Goal: Task Accomplishment & Management: Use online tool/utility

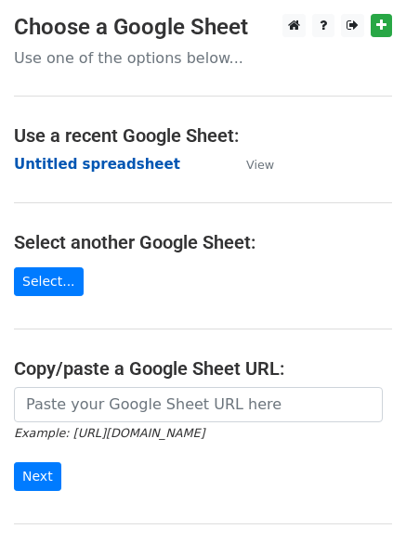
click at [80, 164] on strong "Untitled spreadsheet" at bounding box center [97, 164] width 166 height 17
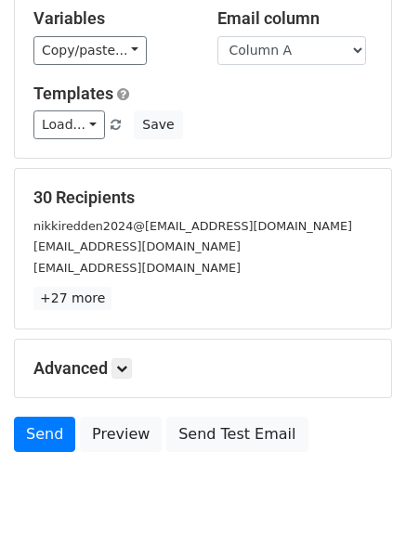
scroll to position [179, 0]
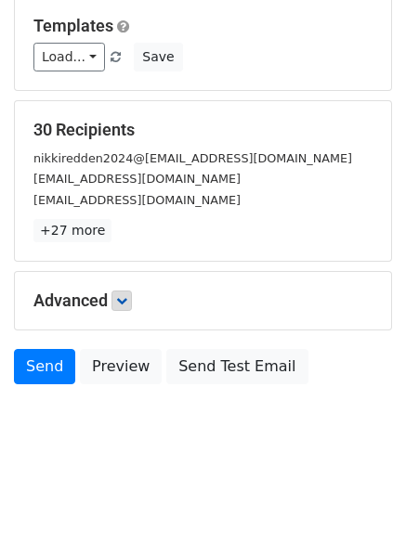
click at [135, 308] on h5 "Advanced" at bounding box center [202, 300] width 339 height 20
click at [132, 303] on link at bounding box center [121, 300] width 20 height 20
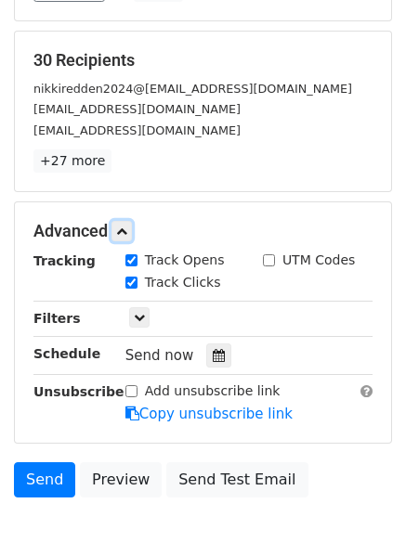
scroll to position [332, 0]
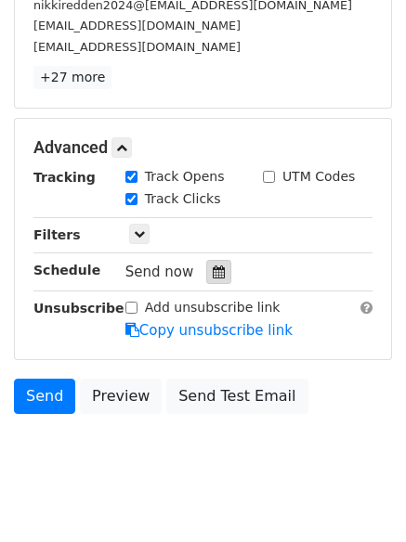
click at [206, 274] on div at bounding box center [218, 272] width 25 height 24
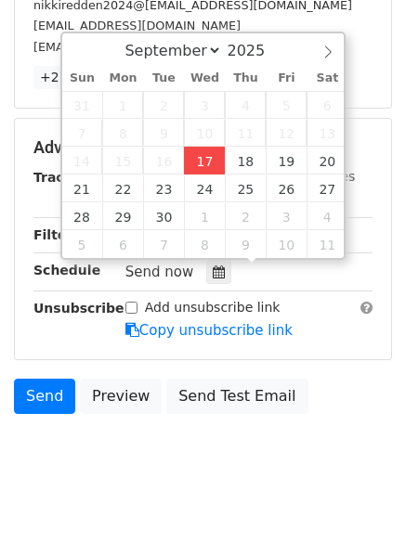
type input "2025-09-17 12:14"
type input "14"
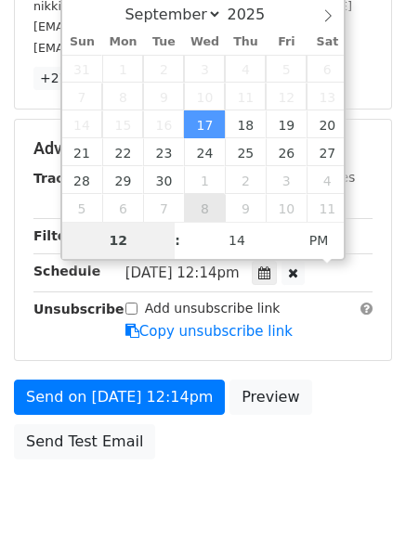
type input "4"
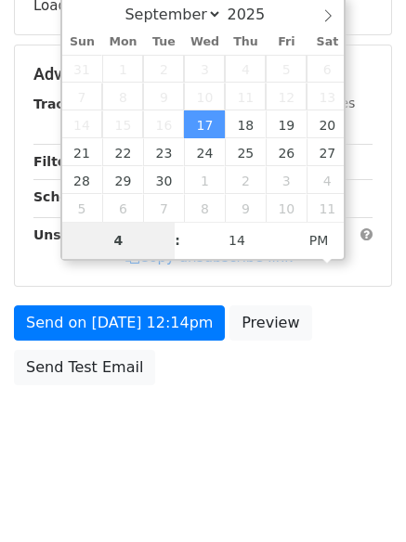
scroll to position [332, 0]
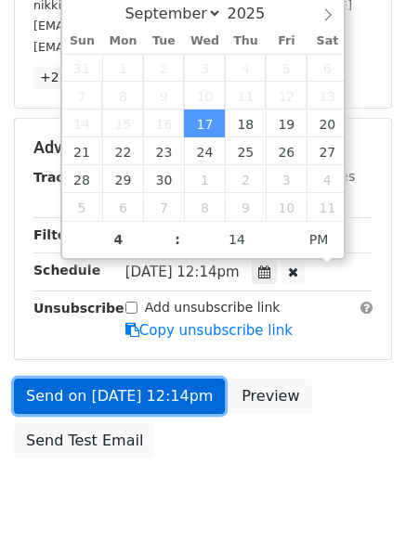
type input "2025-09-17 16:14"
click at [139, 391] on link "Send on Sep 17 at 12:14pm" at bounding box center [119, 396] width 211 height 35
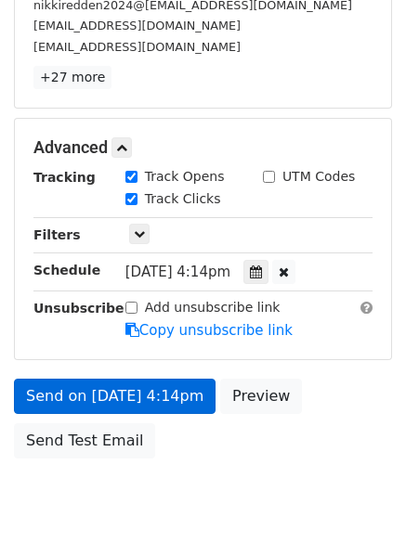
scroll to position [331, 0]
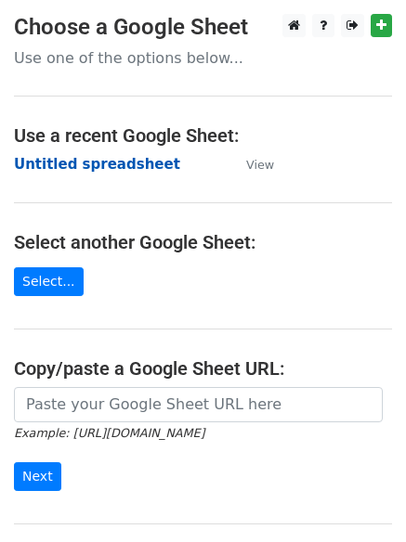
click at [61, 164] on strong "Untitled spreadsheet" at bounding box center [97, 164] width 166 height 17
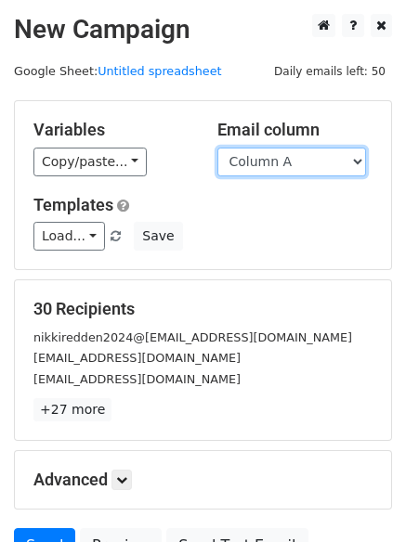
click at [250, 166] on select "Column A Column B Column C Column D Column E" at bounding box center [291, 162] width 148 height 29
select select "Column B"
click at [217, 148] on select "Column A Column B Column C Column D Column E" at bounding box center [291, 162] width 148 height 29
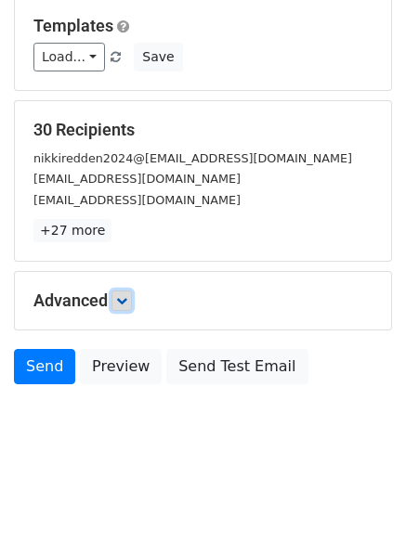
drag, startPoint x: 128, startPoint y: 293, endPoint x: 140, endPoint y: 295, distance: 12.2
click at [128, 294] on link at bounding box center [121, 300] width 20 height 20
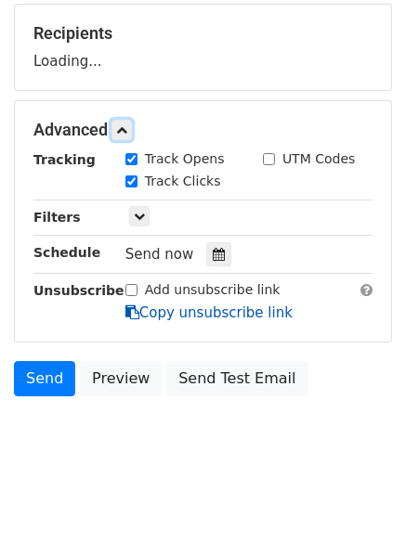
scroll to position [277, 0]
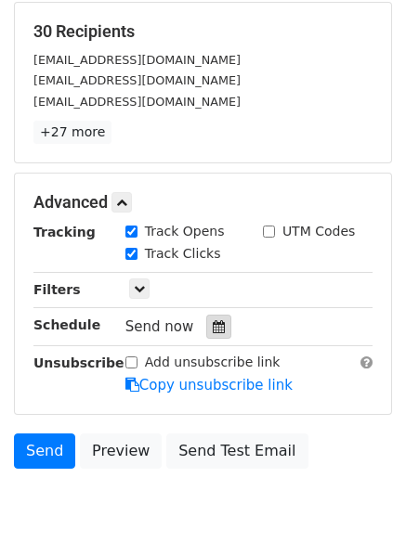
click at [213, 323] on icon at bounding box center [219, 326] width 12 height 13
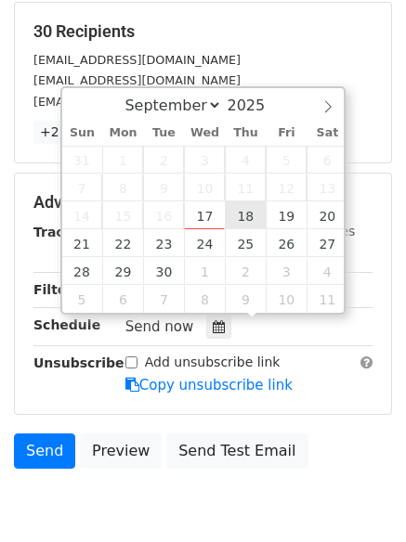
type input "2025-09-18 12:00"
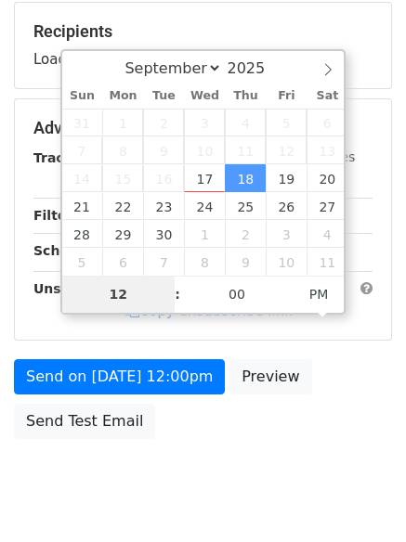
type input "5"
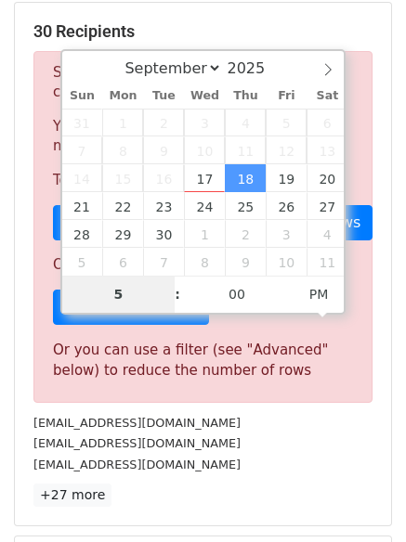
scroll to position [768, 0]
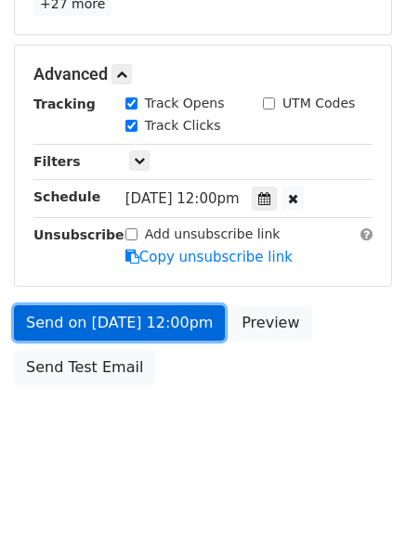
type input "2025-09-18 17:00"
click at [113, 331] on link "Send on Sep 18 at 12:00pm" at bounding box center [119, 322] width 211 height 35
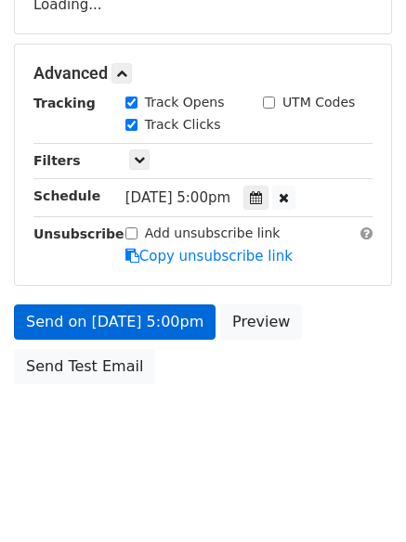
scroll to position [331, 0]
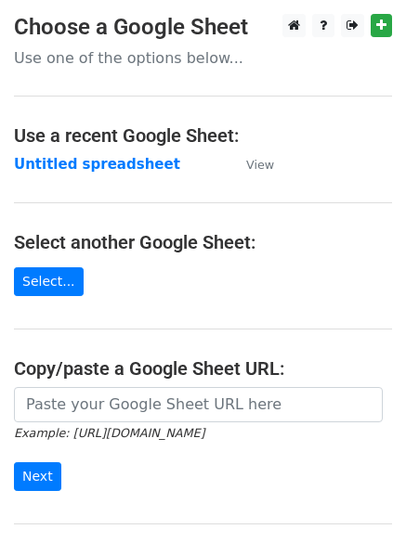
click at [52, 144] on h4 "Use a recent Google Sheet:" at bounding box center [203, 135] width 378 height 22
click at [55, 161] on strong "Untitled spreadsheet" at bounding box center [97, 164] width 166 height 17
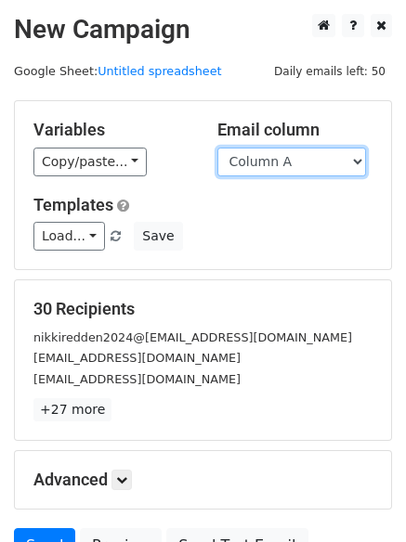
click at [262, 172] on select "Column A Column B Column C Column D Column E" at bounding box center [291, 162] width 148 height 29
select select "Column C"
click at [217, 148] on select "Column A Column B Column C Column D Column E" at bounding box center [291, 162] width 148 height 29
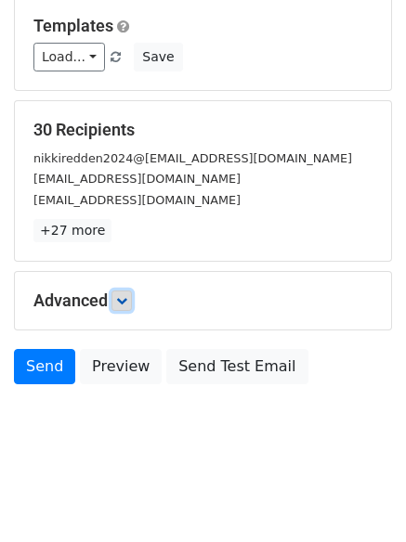
click at [123, 298] on icon at bounding box center [121, 300] width 11 height 11
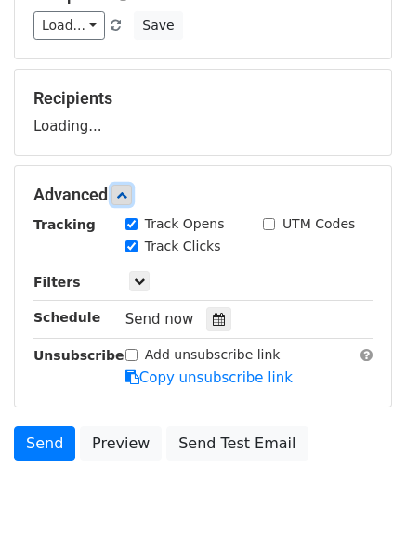
scroll to position [268, 0]
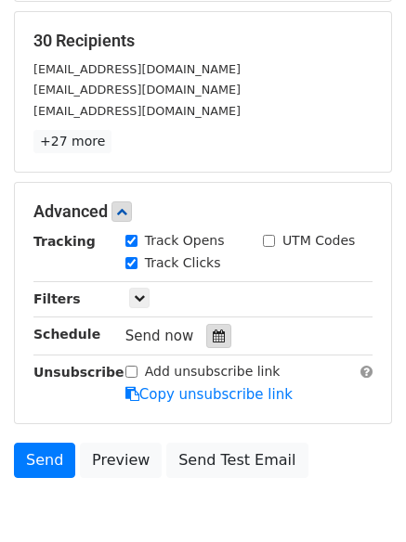
click at [213, 330] on icon at bounding box center [219, 335] width 12 height 13
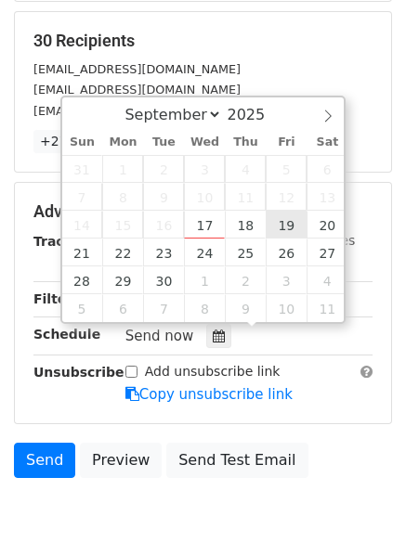
type input "[DATE] 12:00"
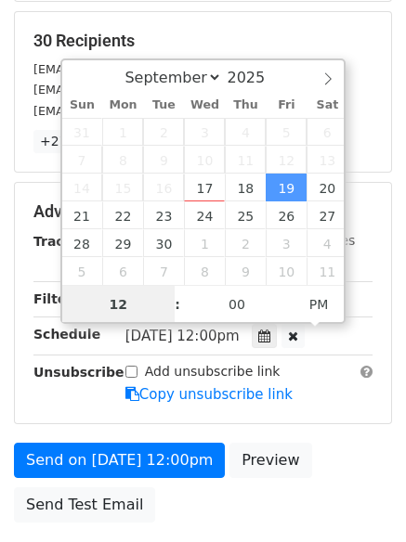
scroll to position [1, 0]
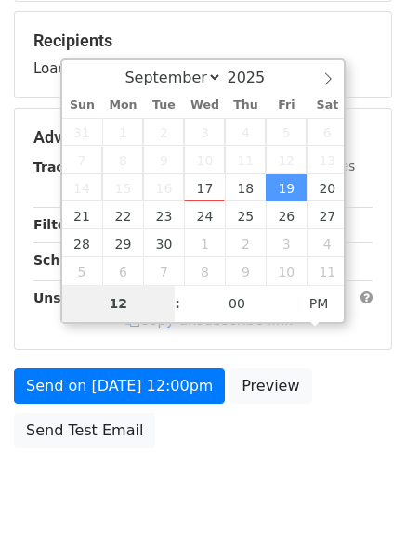
type input "6"
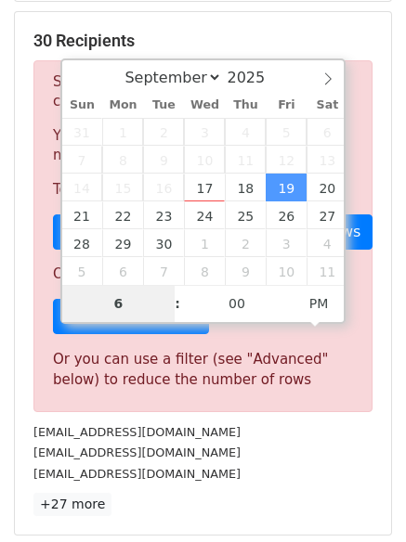
scroll to position [768, 0]
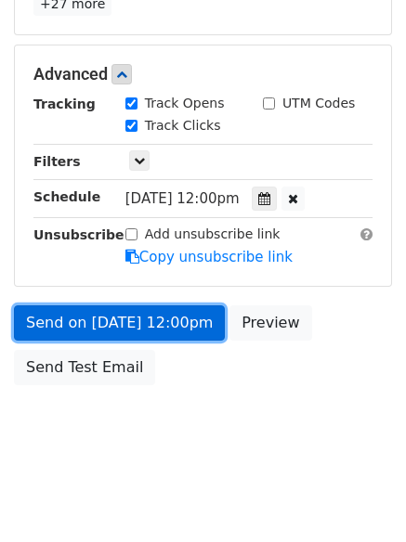
type input "[DATE] 18:00"
click at [120, 321] on link "Send on [DATE] 12:00pm" at bounding box center [119, 322] width 211 height 35
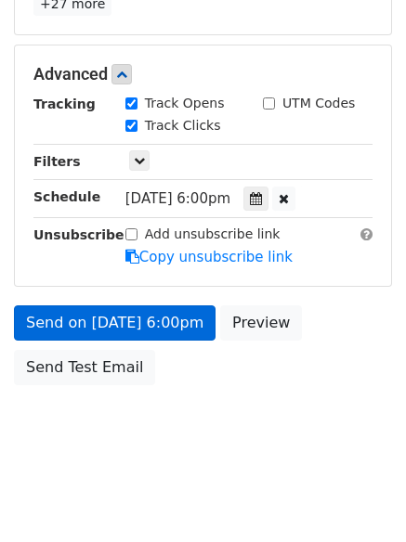
scroll to position [331, 0]
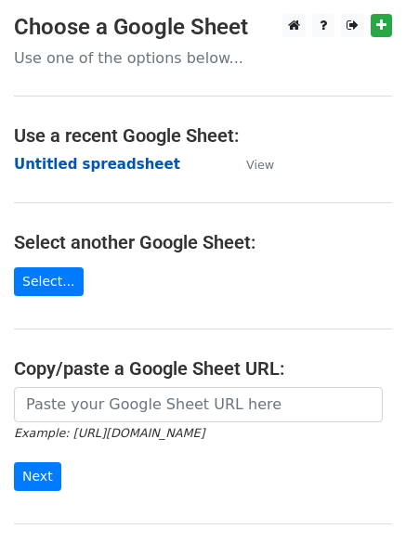
click at [65, 161] on strong "Untitled spreadsheet" at bounding box center [97, 164] width 166 height 17
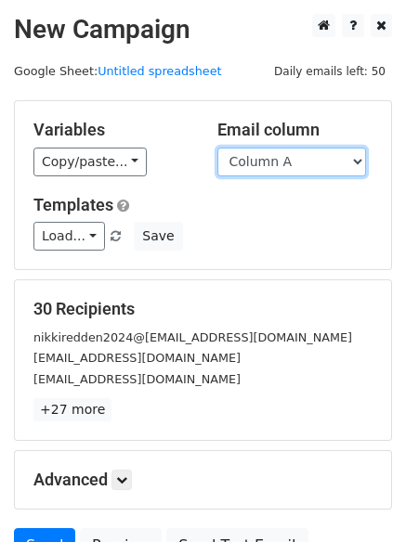
click at [275, 166] on select "Column A Column B Column C Column D Column E" at bounding box center [291, 162] width 148 height 29
select select "Column D"
click at [217, 148] on select "Column A Column B Column C Column D Column E" at bounding box center [291, 162] width 148 height 29
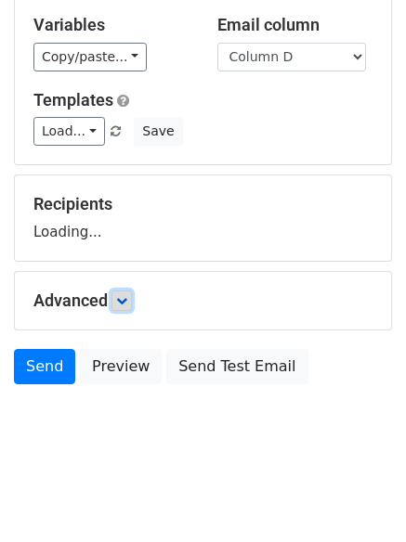
click at [132, 299] on link at bounding box center [121, 300] width 20 height 20
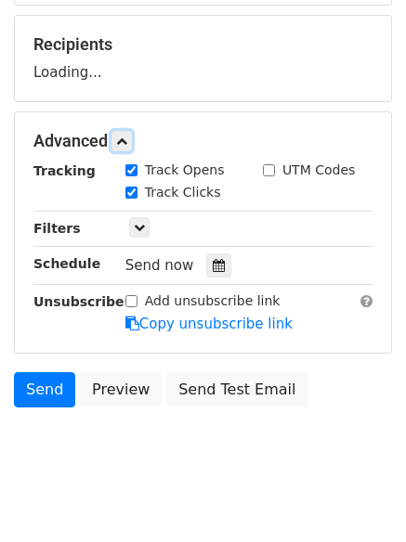
scroll to position [268, 0]
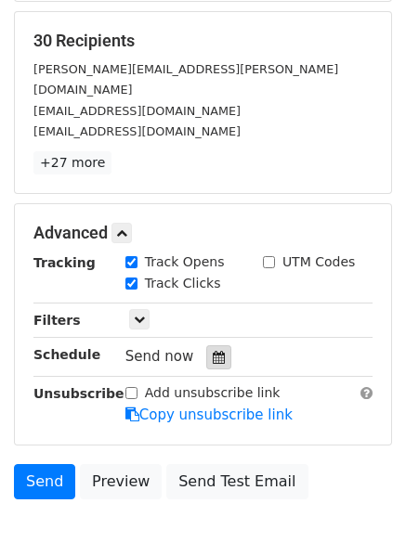
click at [213, 351] on icon at bounding box center [219, 357] width 12 height 13
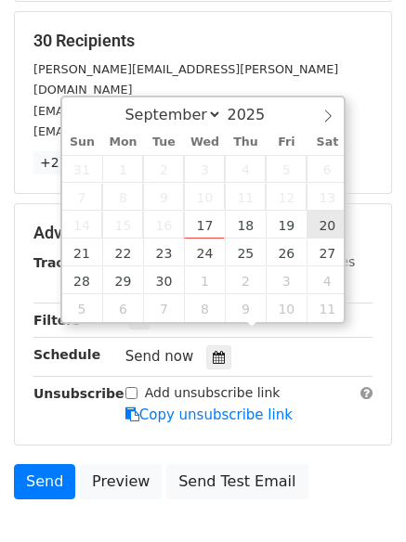
type input "2025-09-20 12:00"
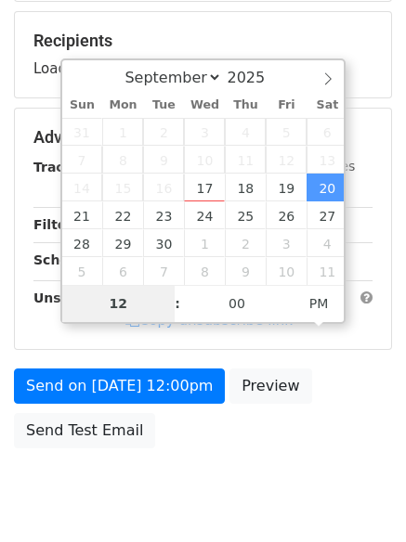
type input "7"
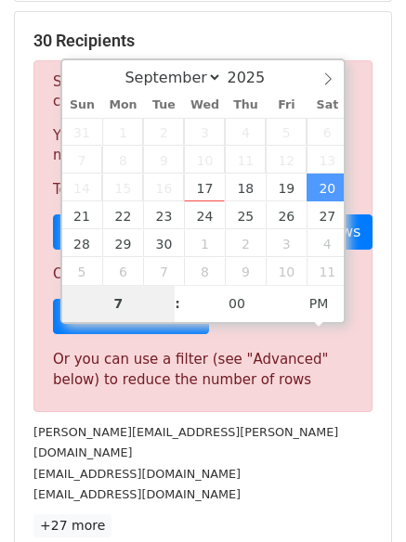
scroll to position [768, 0]
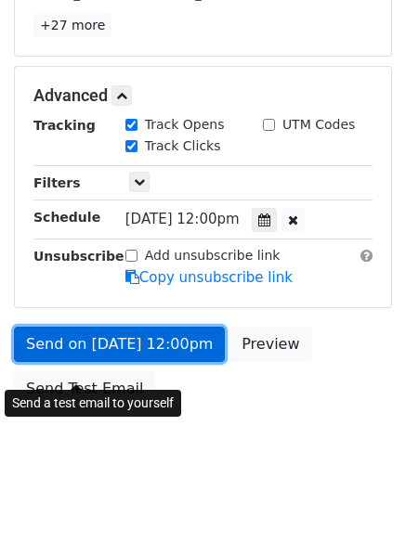
type input "2025-09-20 19:00"
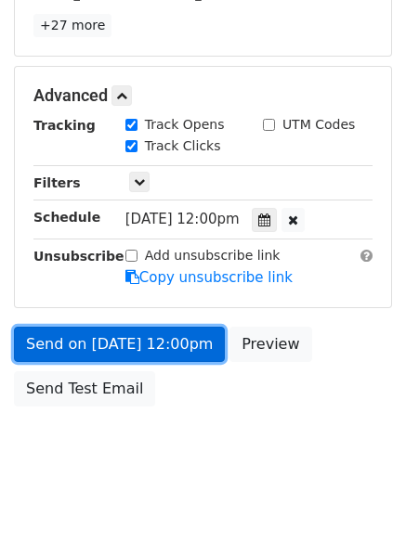
click at [99, 327] on link "Send on Sep 20 at 12:00pm" at bounding box center [119, 344] width 211 height 35
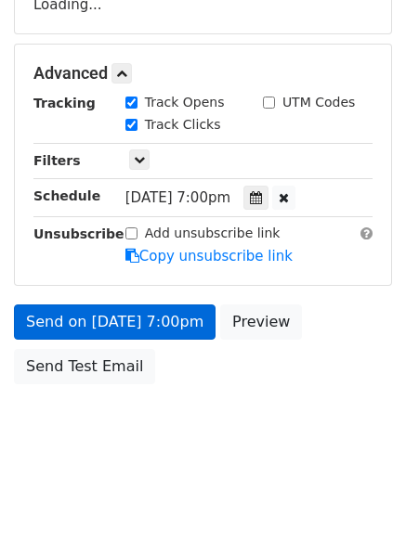
scroll to position [331, 0]
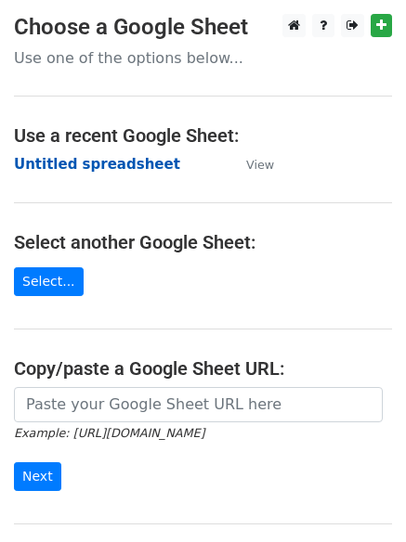
click at [57, 156] on strong "Untitled spreadsheet" at bounding box center [97, 164] width 166 height 17
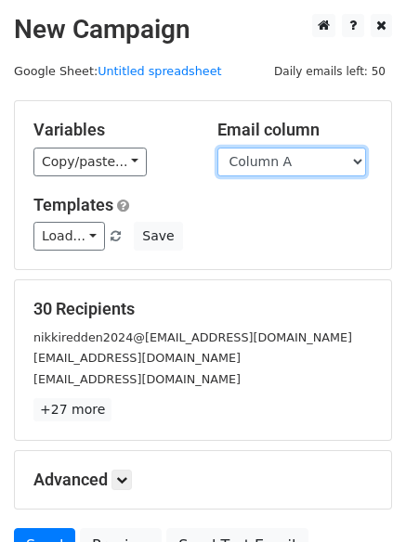
click at [263, 165] on select "Column A Column B Column C Column D Column E" at bounding box center [291, 162] width 148 height 29
select select "Column E"
click at [217, 148] on select "Column A Column B Column C Column D Column E" at bounding box center [291, 162] width 148 height 29
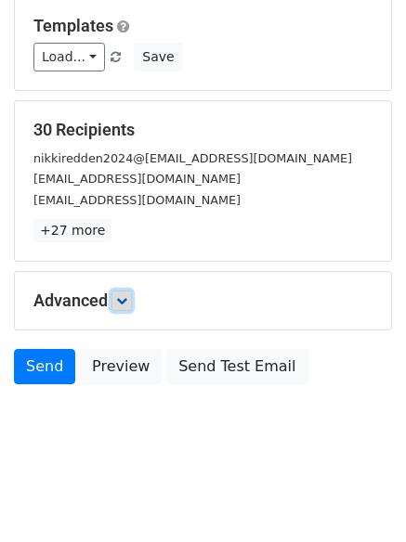
click at [127, 299] on icon at bounding box center [121, 300] width 11 height 11
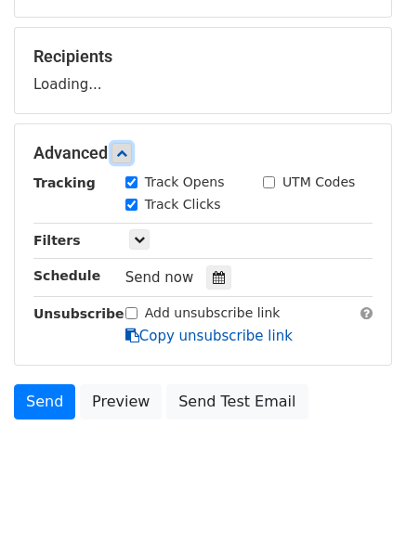
scroll to position [264, 0]
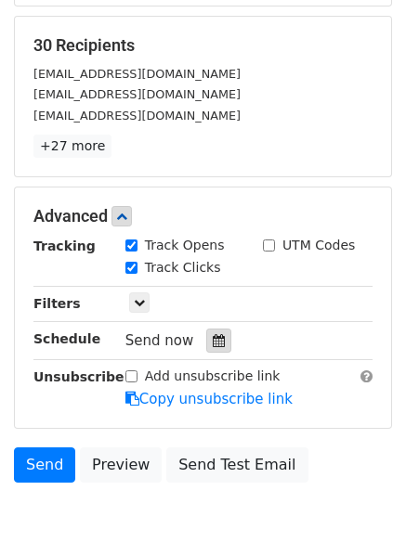
click at [215, 344] on icon at bounding box center [219, 340] width 12 height 13
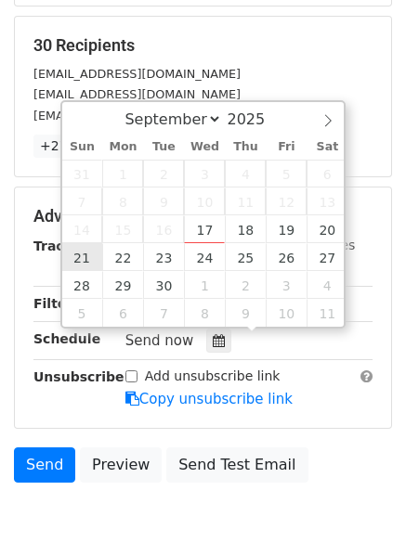
type input "[DATE] 12:00"
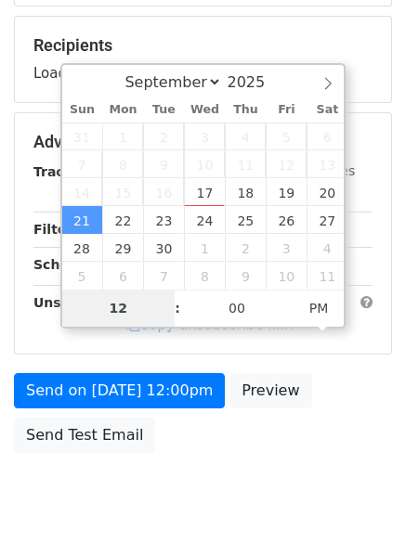
type input "8"
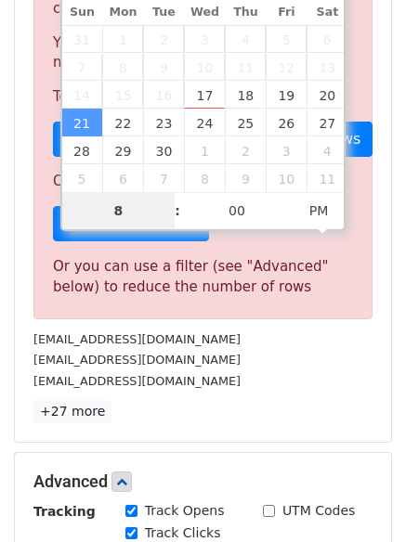
scroll to position [768, 0]
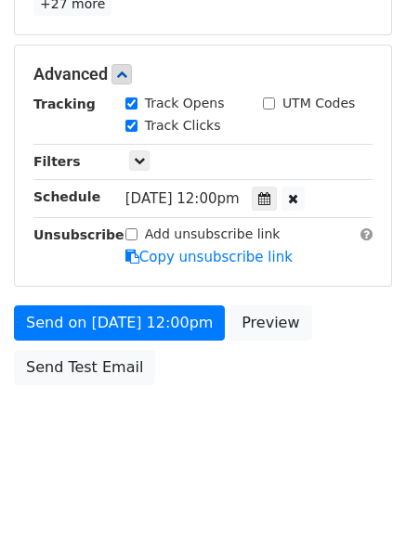
type input "[DATE] 20:00"
click at [118, 342] on div "Send on [DATE] 12:00pm Preview Send Test Email" at bounding box center [203, 349] width 406 height 89
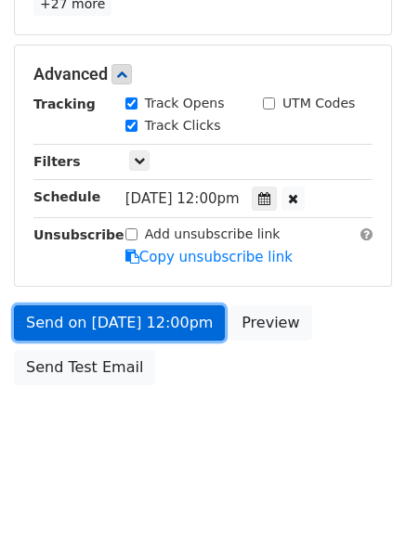
click at [116, 321] on link "Send on [DATE] 12:00pm" at bounding box center [119, 322] width 211 height 35
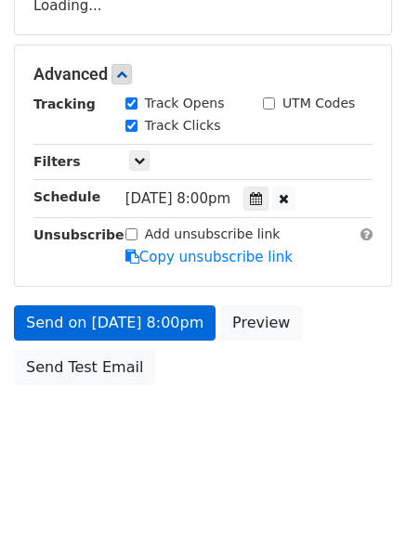
scroll to position [406, 0]
